Goal: Book appointment/travel/reservation

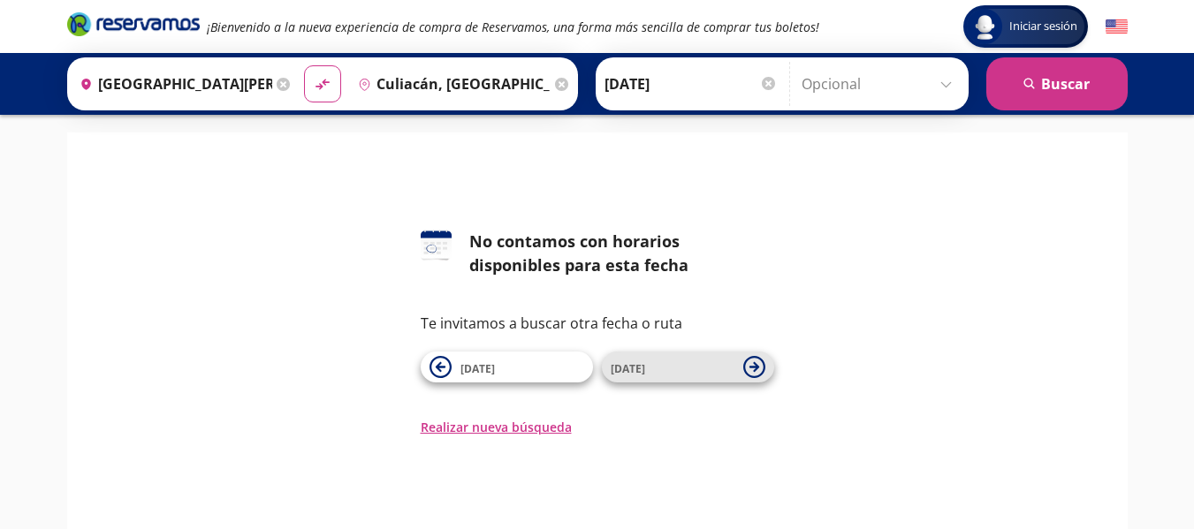
click at [640, 359] on span "[DATE]" at bounding box center [673, 367] width 124 height 21
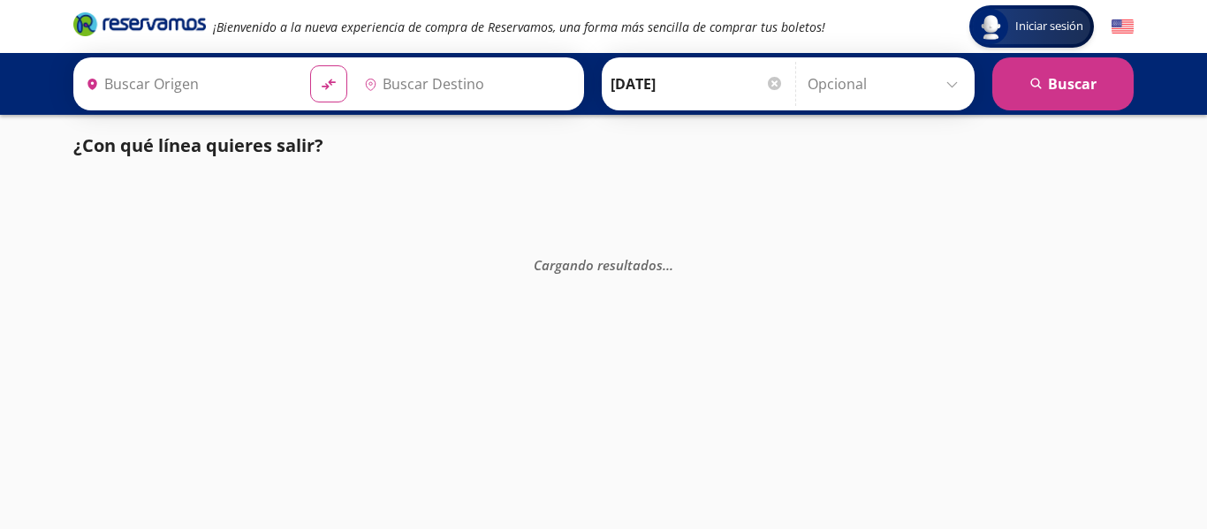
type input "Culiacán, [GEOGRAPHIC_DATA]"
type input "[GEOGRAPHIC_DATA][PERSON_NAME], [GEOGRAPHIC_DATA]"
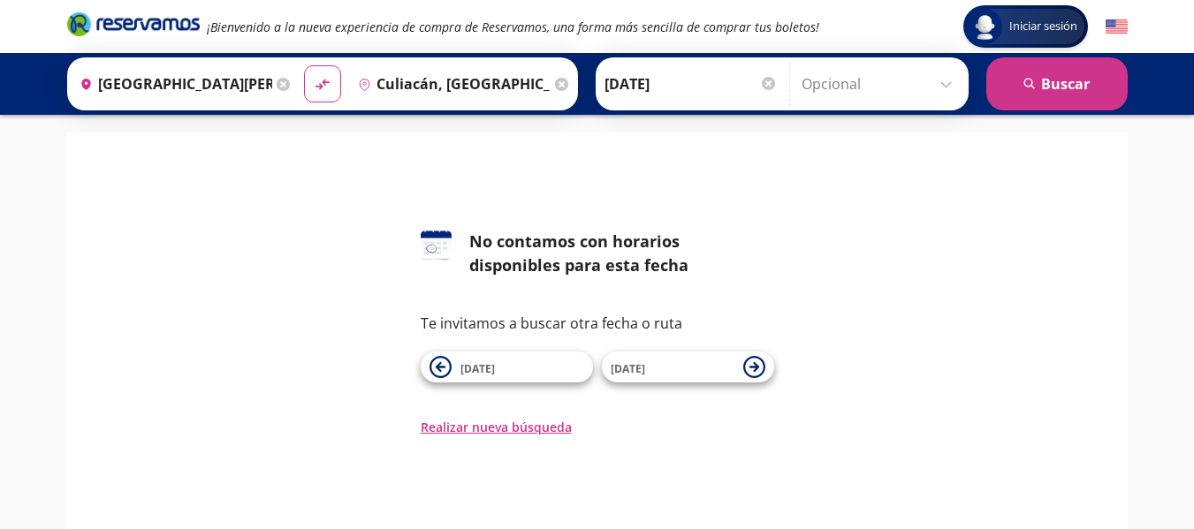
click at [640, 359] on span "[DATE]" at bounding box center [673, 367] width 124 height 21
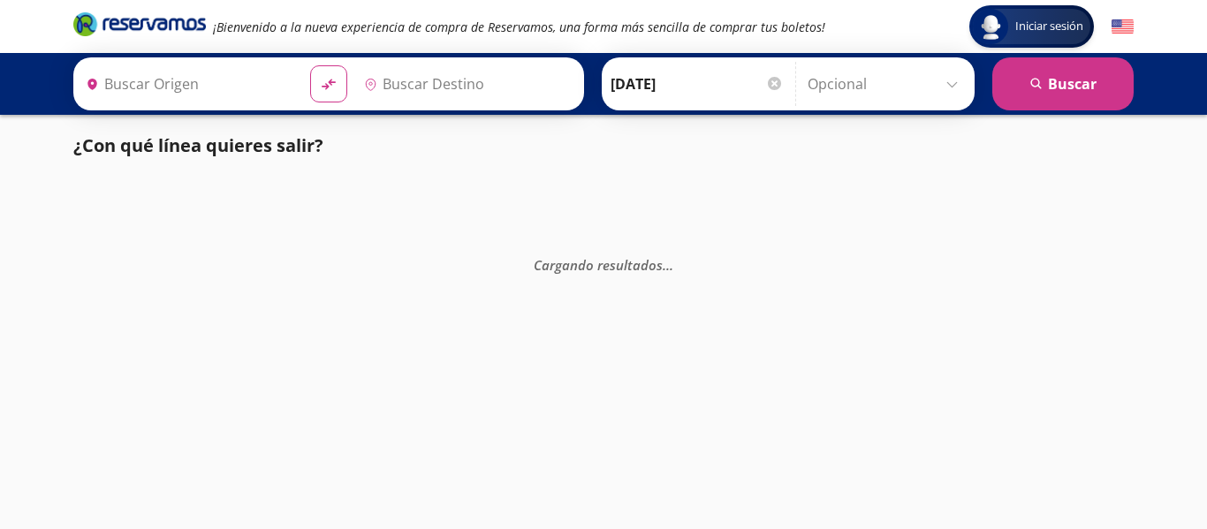
type input "[GEOGRAPHIC_DATA][PERSON_NAME], [GEOGRAPHIC_DATA]"
type input "Culiacán, [GEOGRAPHIC_DATA]"
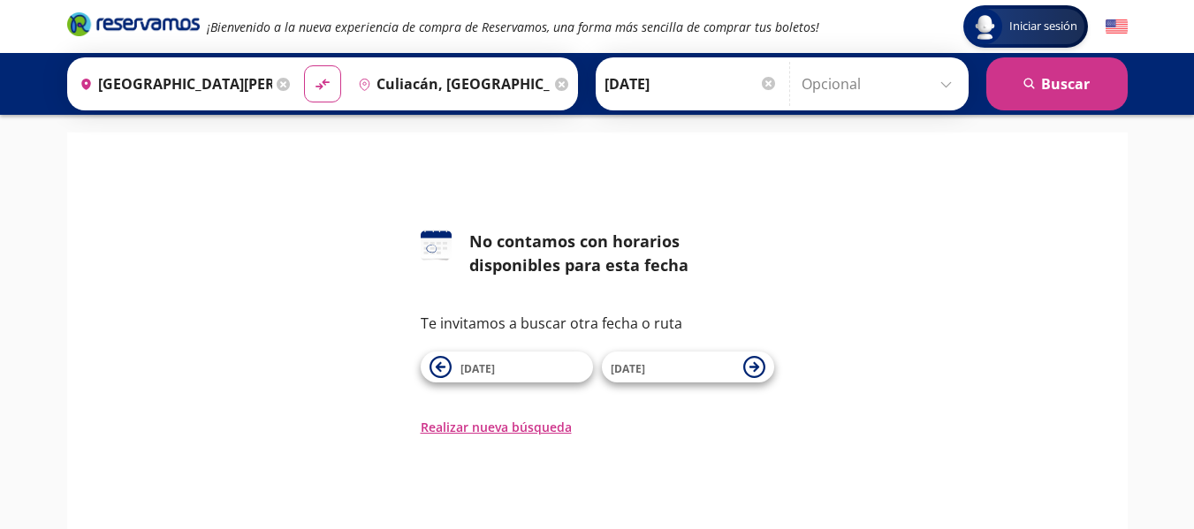
click at [640, 359] on span "[DATE]" at bounding box center [673, 367] width 124 height 21
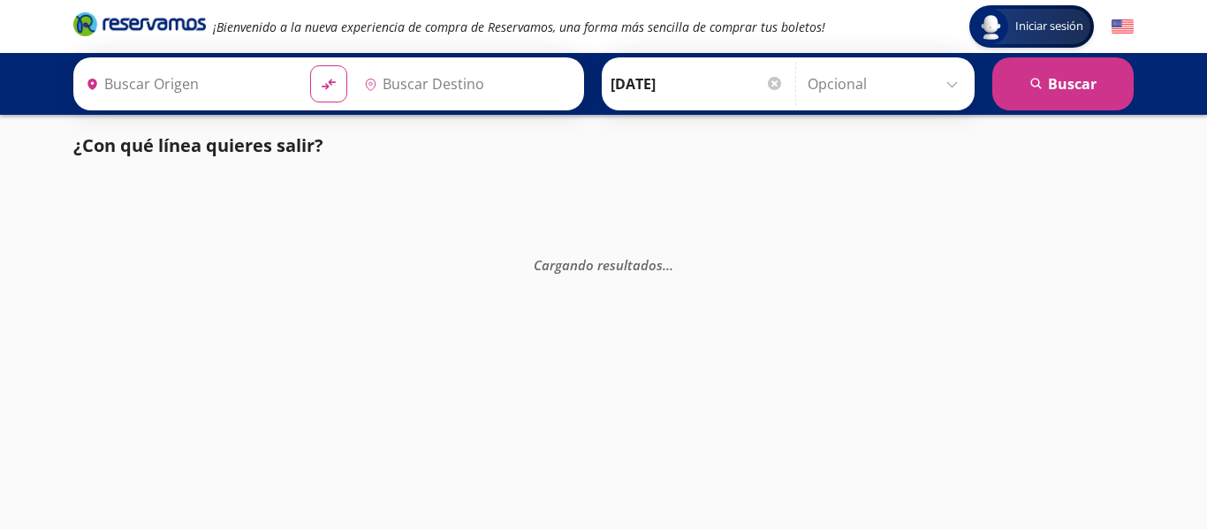
type input "[GEOGRAPHIC_DATA][PERSON_NAME], [GEOGRAPHIC_DATA]"
type input "Culiacán, [GEOGRAPHIC_DATA]"
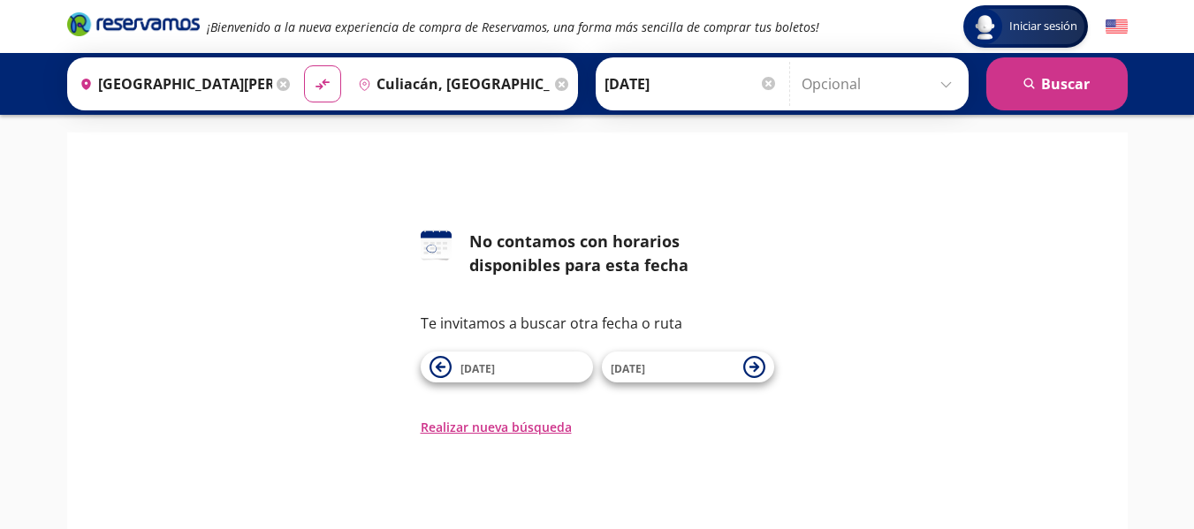
click at [640, 359] on span "[DATE]" at bounding box center [673, 367] width 124 height 21
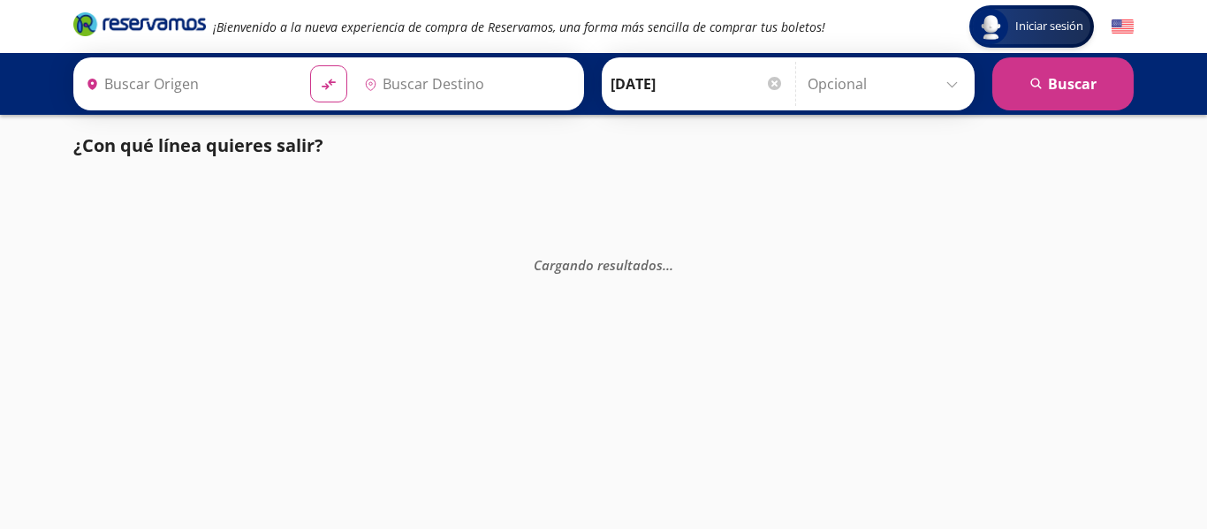
type input "[GEOGRAPHIC_DATA][PERSON_NAME], [GEOGRAPHIC_DATA]"
type input "Culiacán, [GEOGRAPHIC_DATA]"
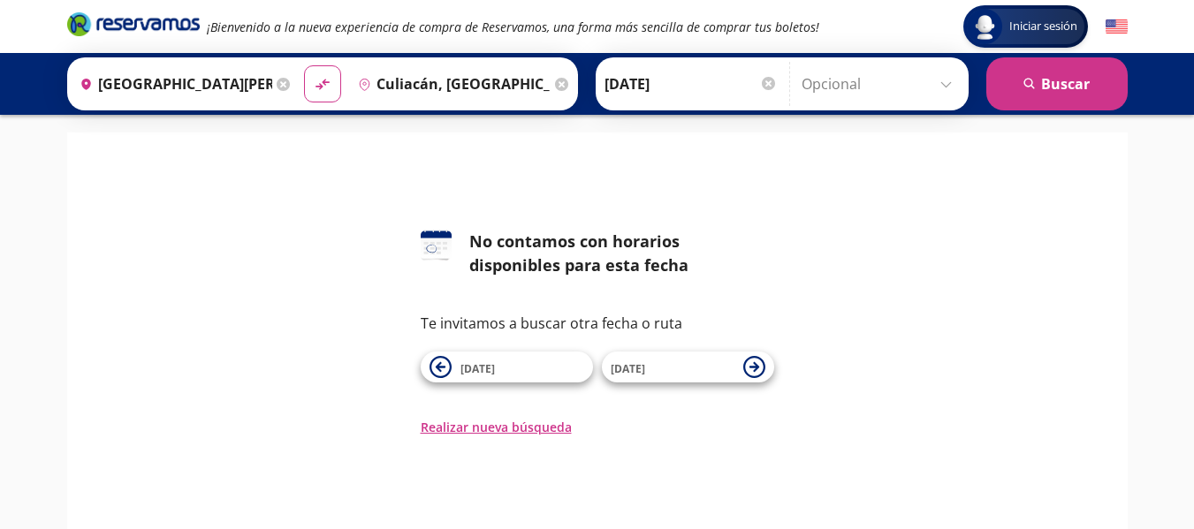
click at [438, 74] on input "Culiacán, [GEOGRAPHIC_DATA]" at bounding box center [451, 84] width 200 height 44
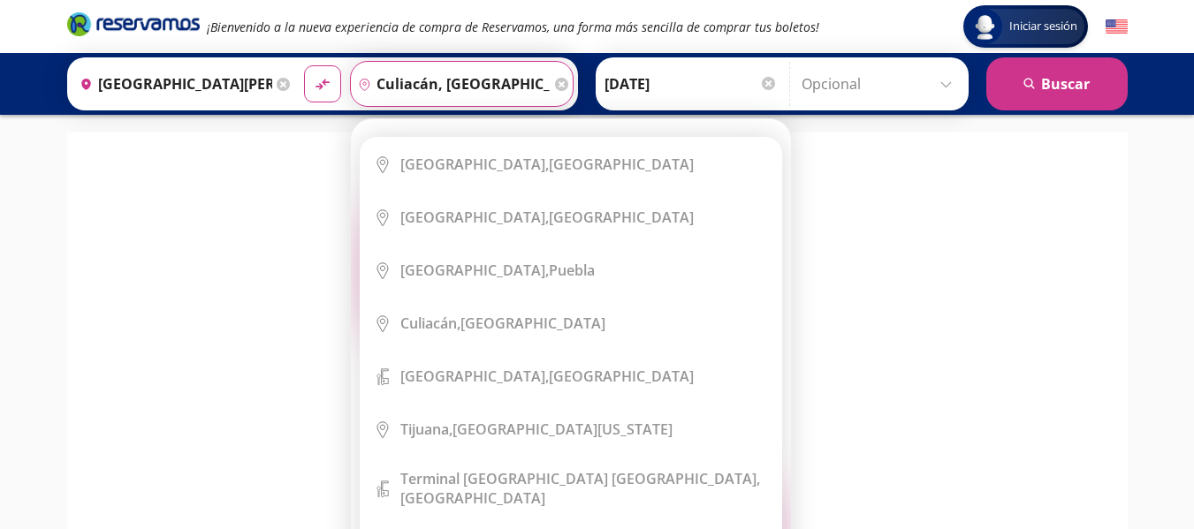
click at [556, 85] on icon at bounding box center [561, 84] width 13 height 13
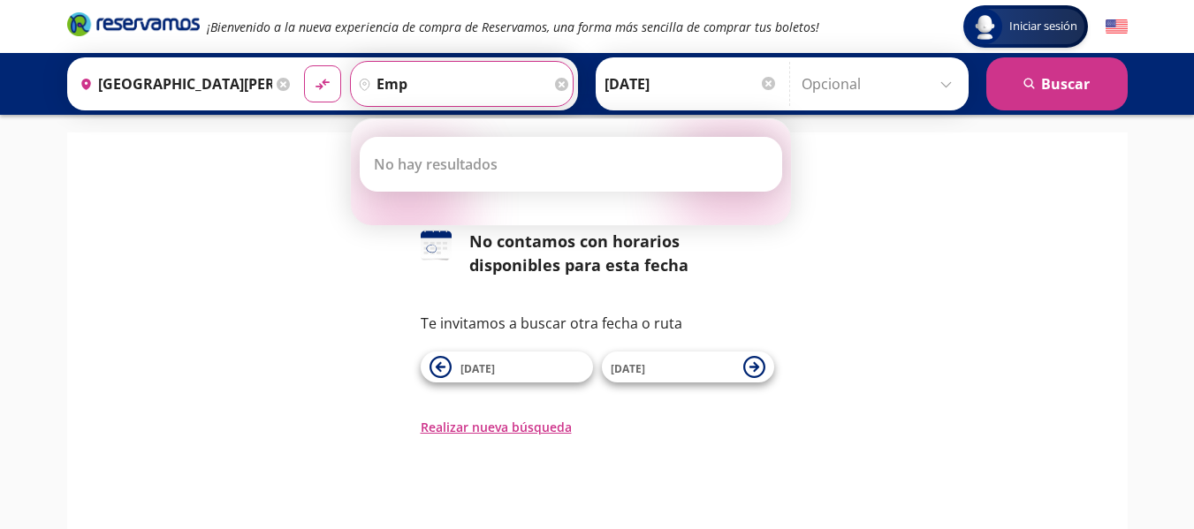
type input "emp"
